Goal: Find specific page/section: Find specific page/section

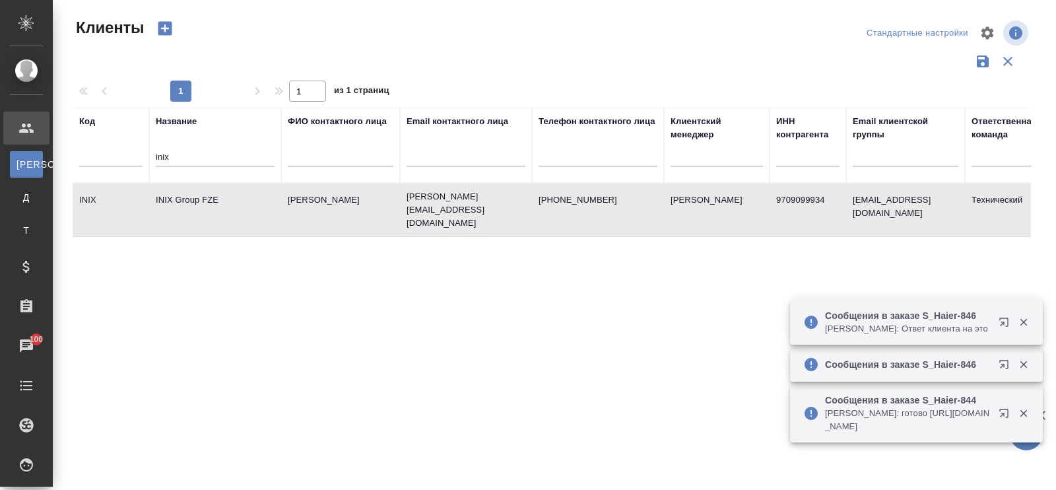
select select "RU"
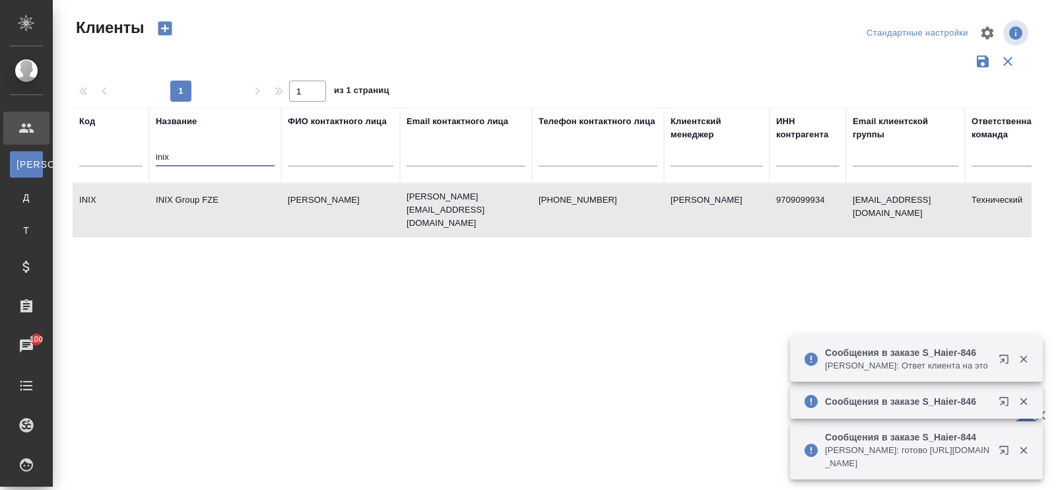
click at [208, 152] on input "inix" at bounding box center [215, 158] width 119 height 16
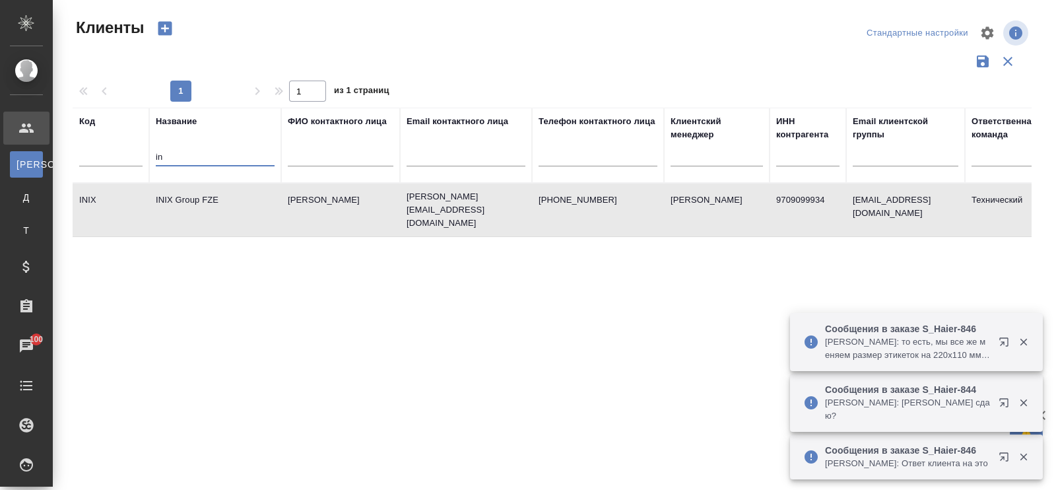
type input "i"
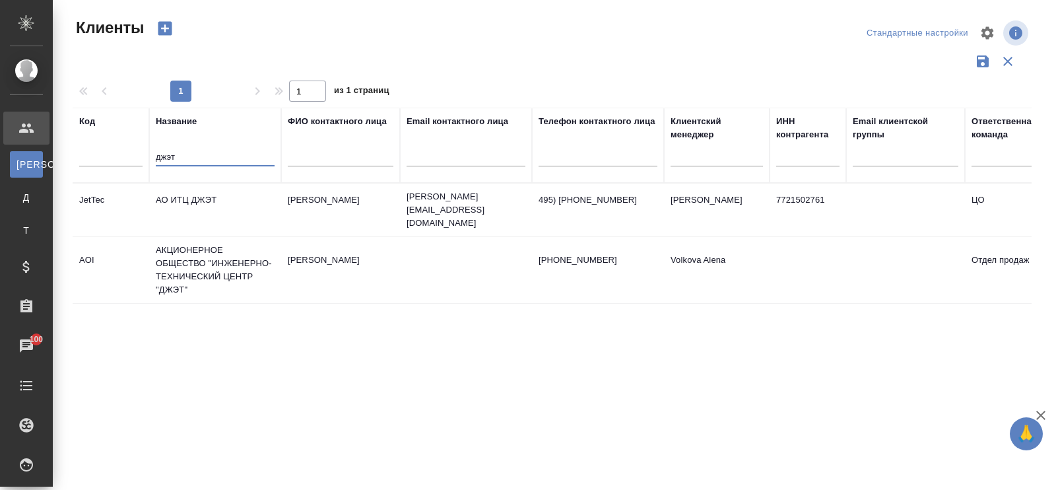
type input "джэт"
click at [169, 191] on td "АО ИТЦ ДЖЭТ" at bounding box center [215, 210] width 132 height 46
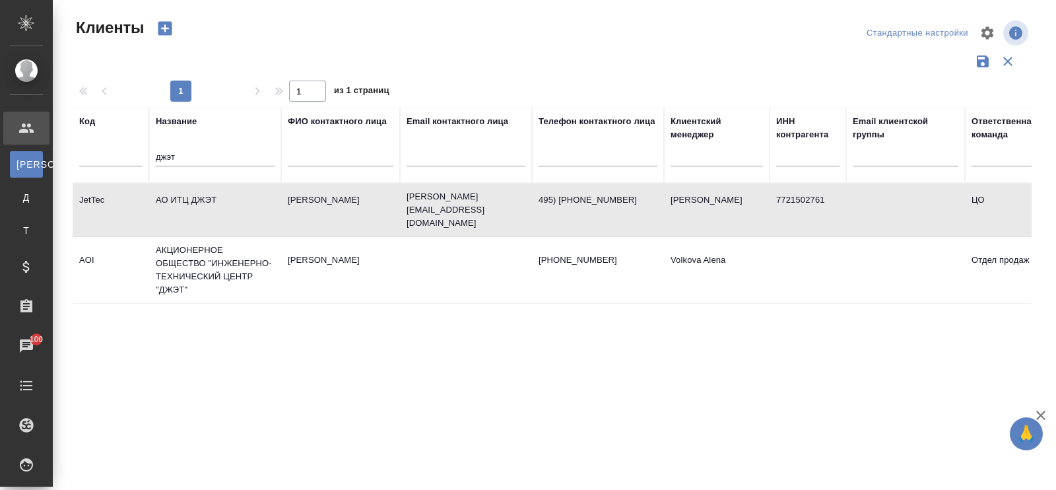
click at [169, 191] on td "АО ИТЦ ДЖЭТ" at bounding box center [215, 210] width 132 height 46
click at [218, 256] on td "АКЦИОНЕРНОЕ ОБЩЕСТВО "ИНЖЕНЕРНО-ТЕХНИЧЕСКИЙ ЦЕНТР "ДЖЭТ"" at bounding box center [215, 270] width 132 height 66
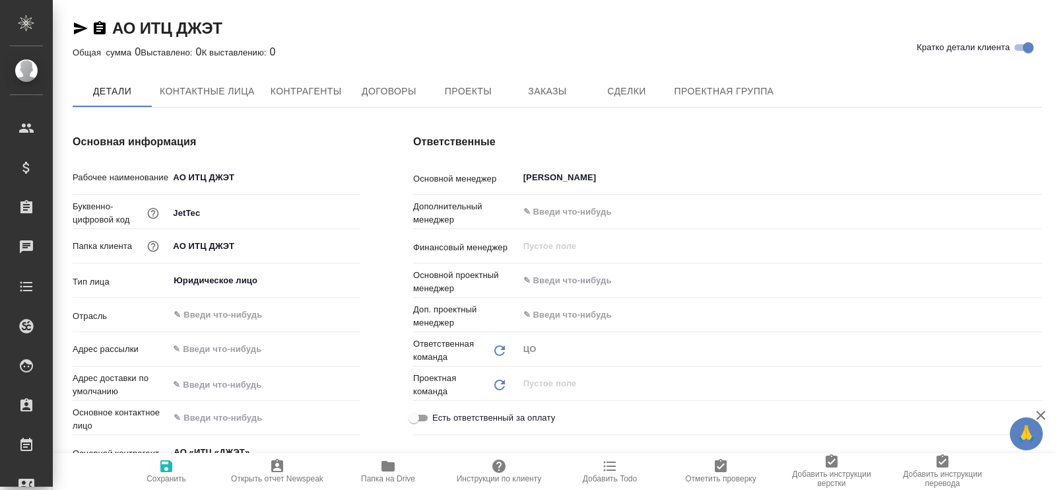
type textarea "x"
click at [561, 86] on span "Заказы" at bounding box center [546, 92] width 63 height 16
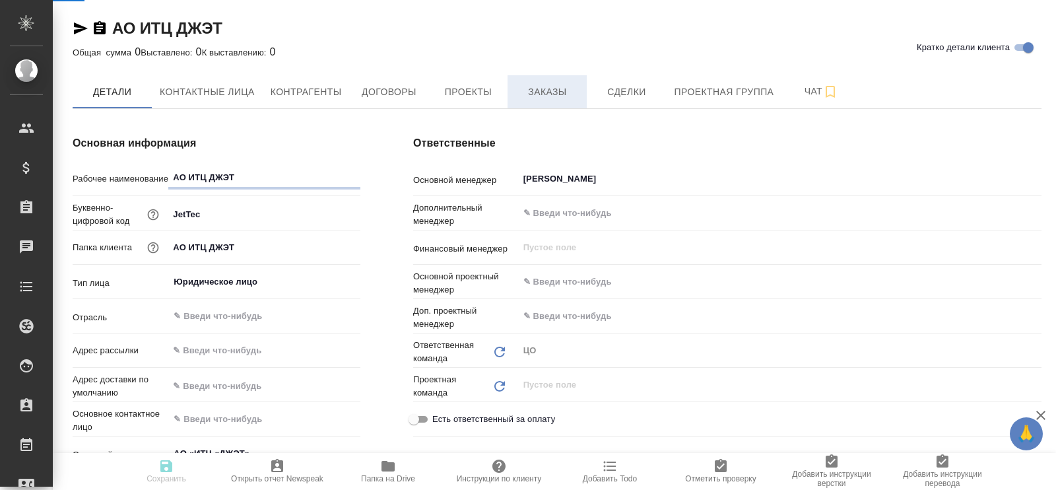
type textarea "x"
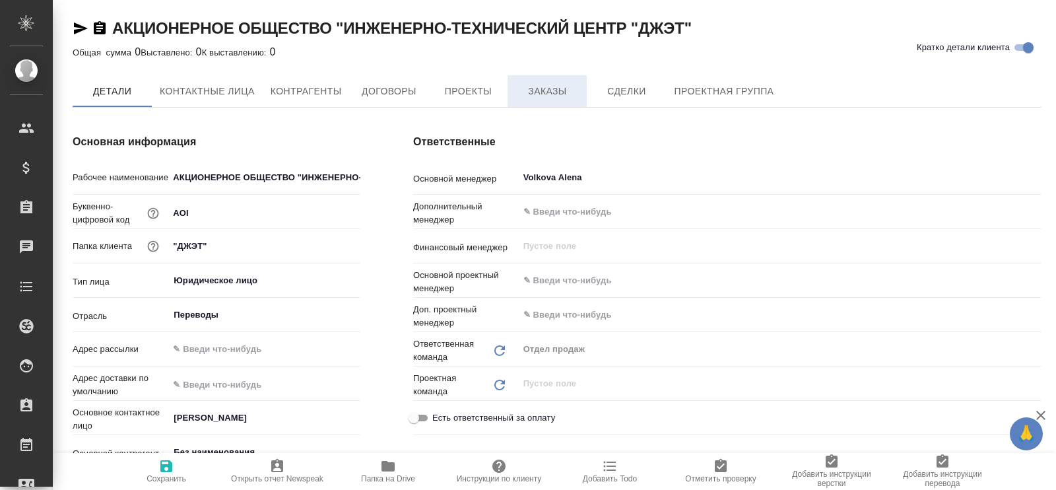
type textarea "x"
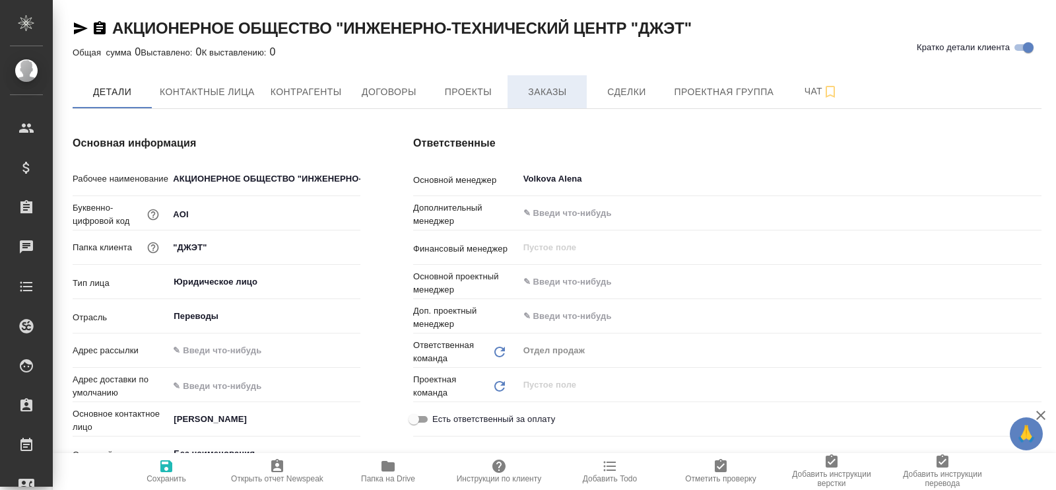
type textarea "x"
click at [552, 94] on span "Заказы" at bounding box center [546, 92] width 63 height 16
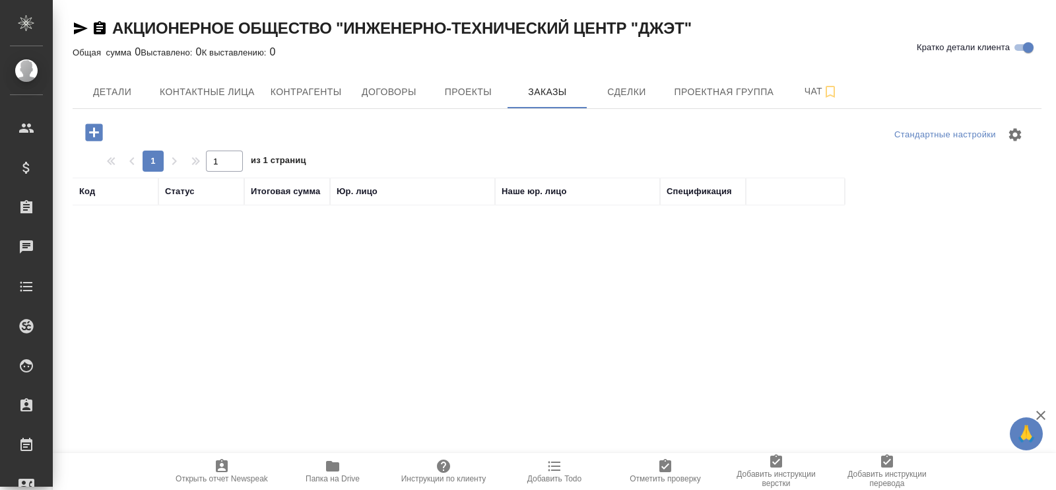
click at [488, 304] on div "Код Статус Итоговая сумма Юр. лицо Наше юр. лицо Спецификация" at bounding box center [552, 434] width 958 height 515
